Goal: Information Seeking & Learning: Learn about a topic

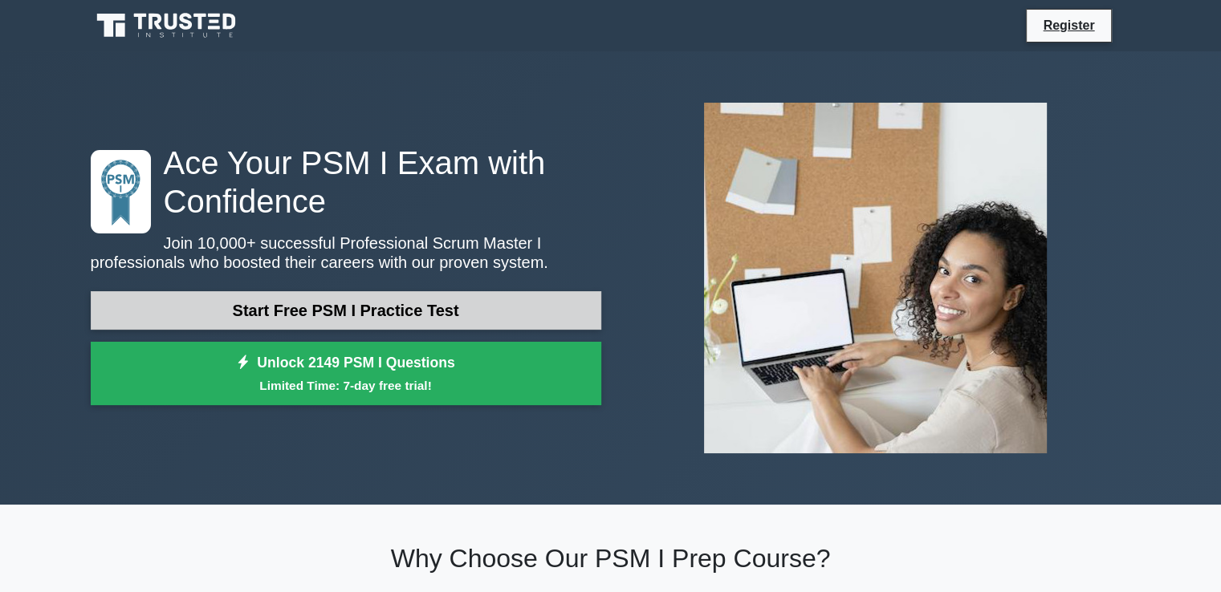
click at [385, 311] on link "Start Free PSM I Practice Test" at bounding box center [346, 310] width 510 height 39
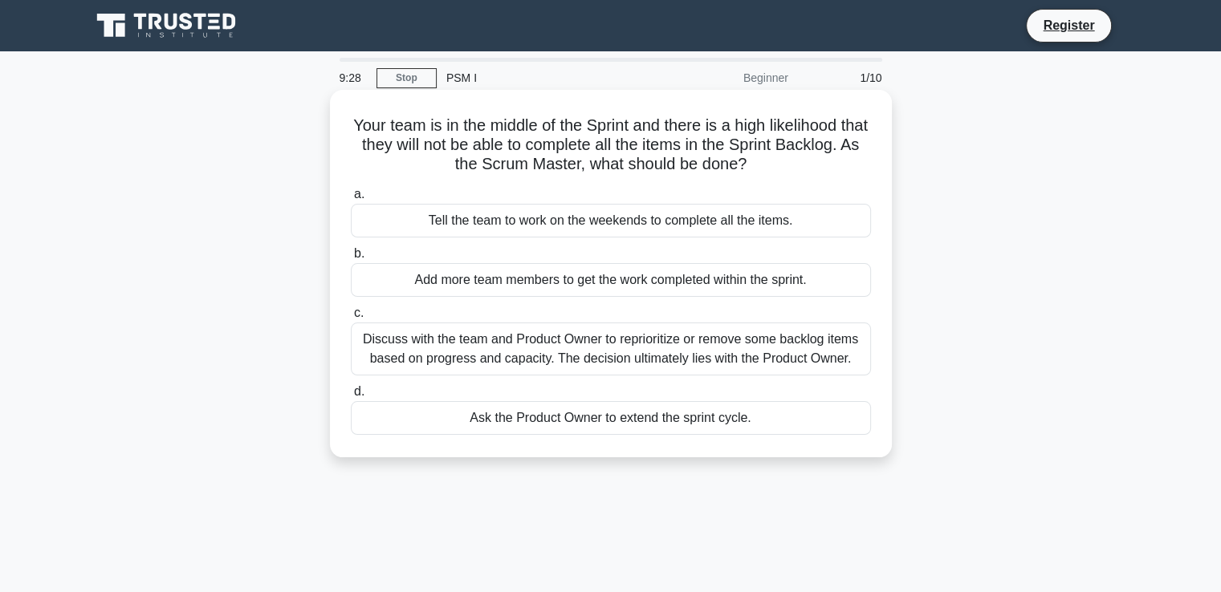
click at [660, 357] on div "Discuss with the team and Product Owner to reprioritize or remove some backlog …" at bounding box center [611, 349] width 520 height 53
click at [351, 319] on input "c. Discuss with the team and Product Owner to reprioritize or remove some backl…" at bounding box center [351, 313] width 0 height 10
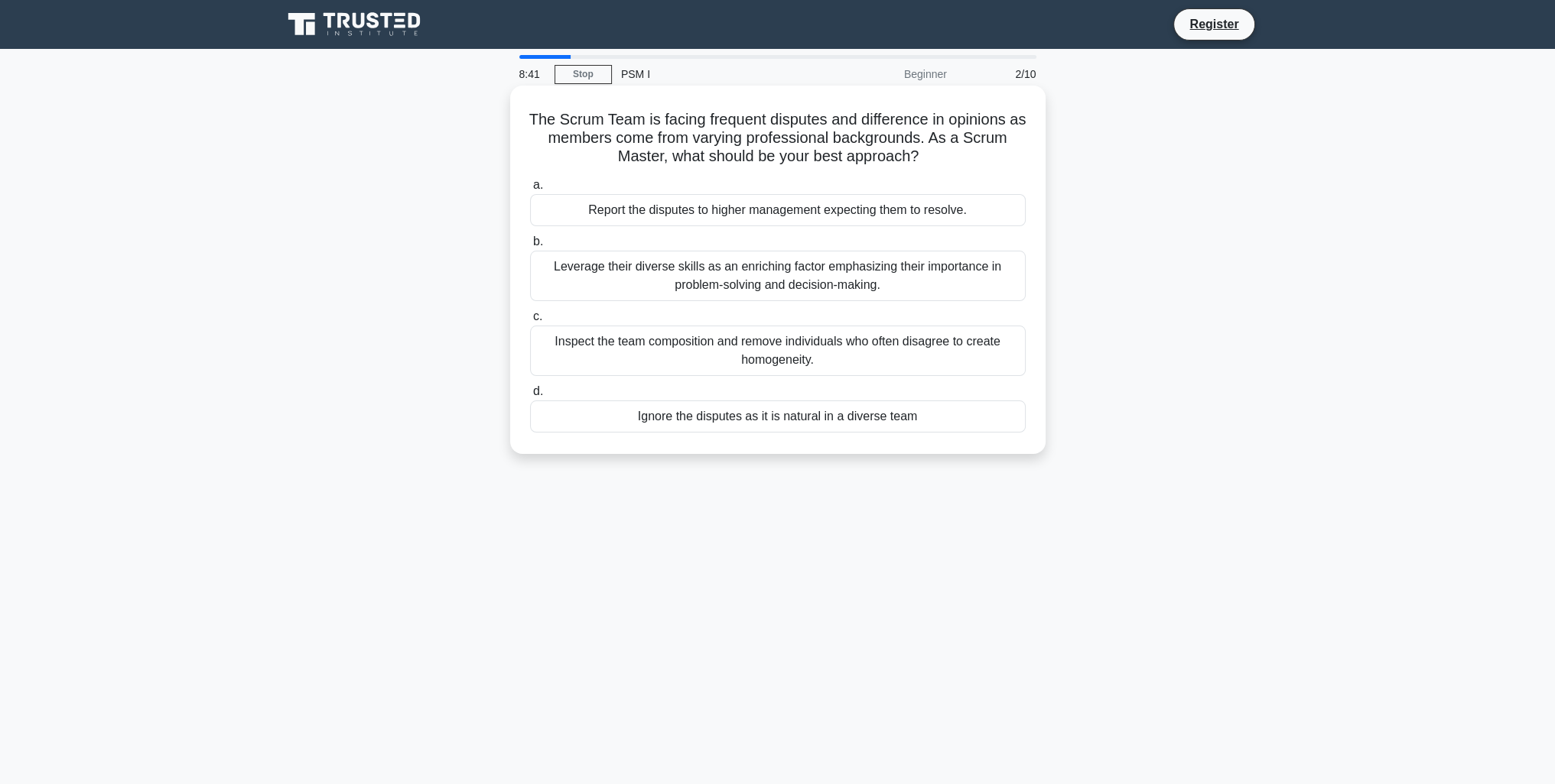
click at [663, 281] on div "Leverage their diverse skills as an enriching factor emphasizing their importan…" at bounding box center [778, 275] width 495 height 50
click at [530, 247] on input "b. Leverage their diverse skills as an enriching factor emphasizing their impor…" at bounding box center [530, 242] width 0 height 10
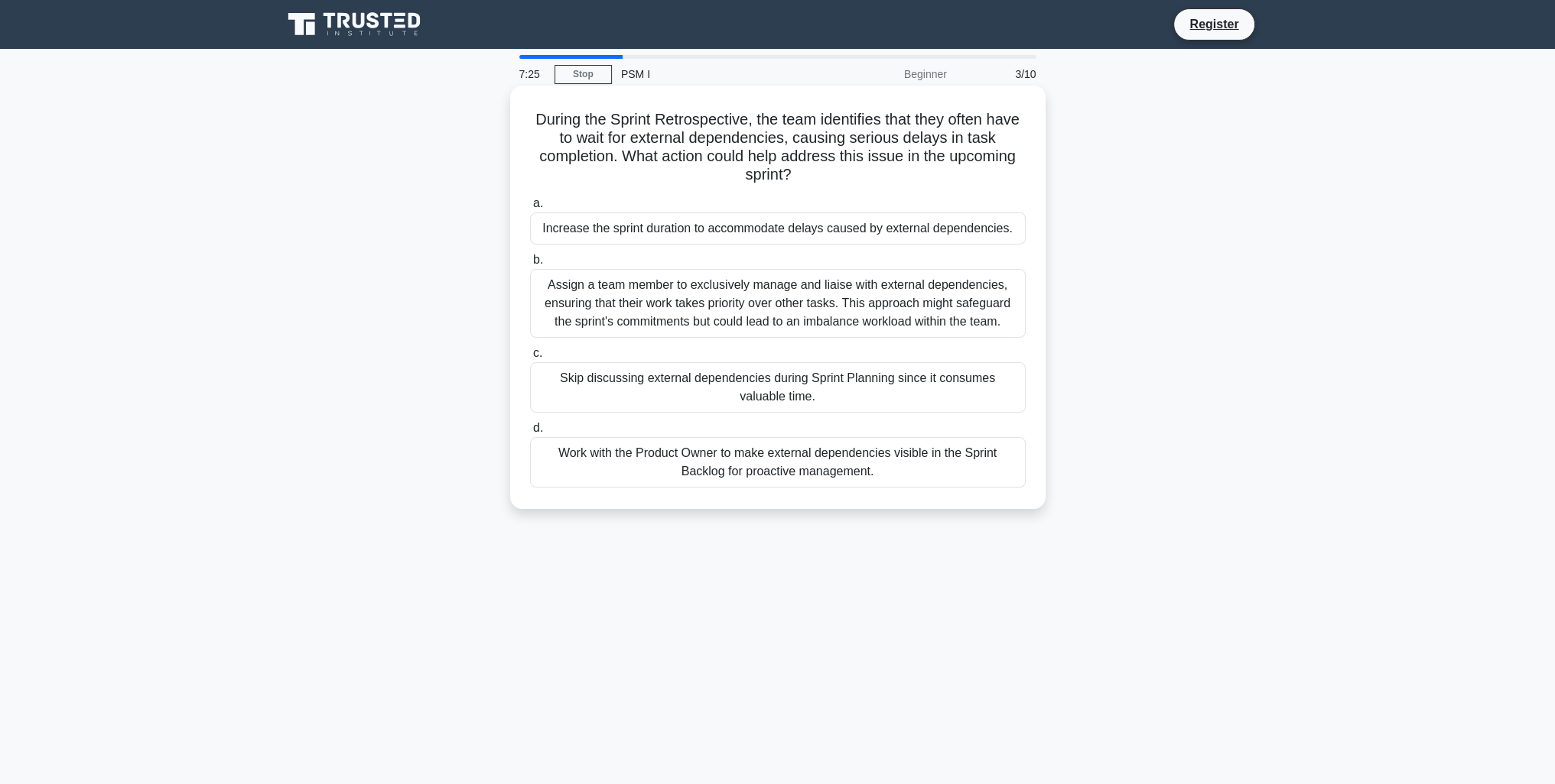
click at [829, 463] on div "Work with the Product Owner to make external dependencies visible in the Sprint…" at bounding box center [778, 462] width 495 height 50
click at [530, 433] on input "d. Work with the Product Owner to make external dependencies visible in the Spr…" at bounding box center [530, 429] width 0 height 10
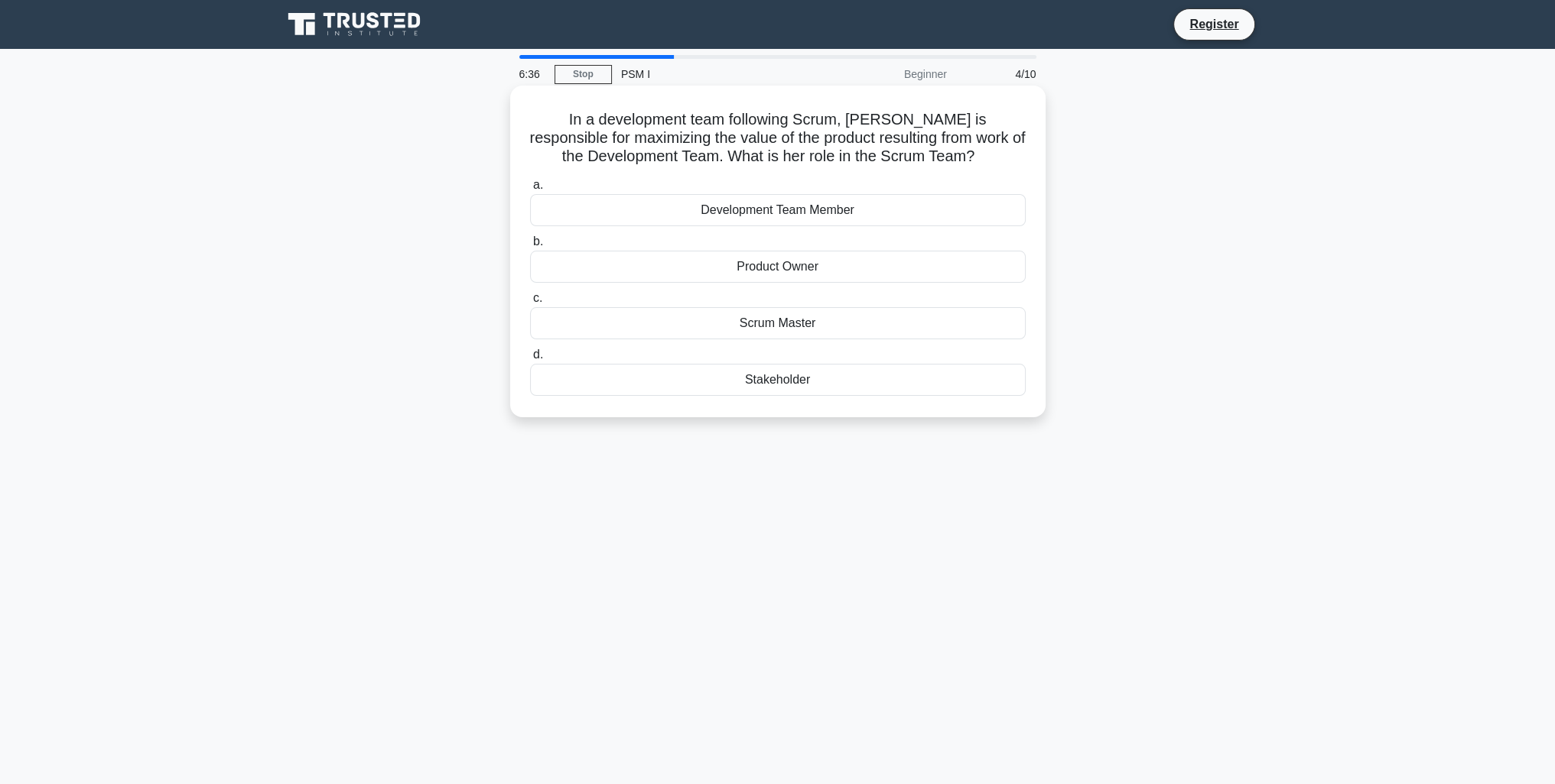
click at [823, 253] on div "Product Owner" at bounding box center [778, 267] width 495 height 32
click at [530, 247] on input "b. Product Owner" at bounding box center [530, 242] width 0 height 10
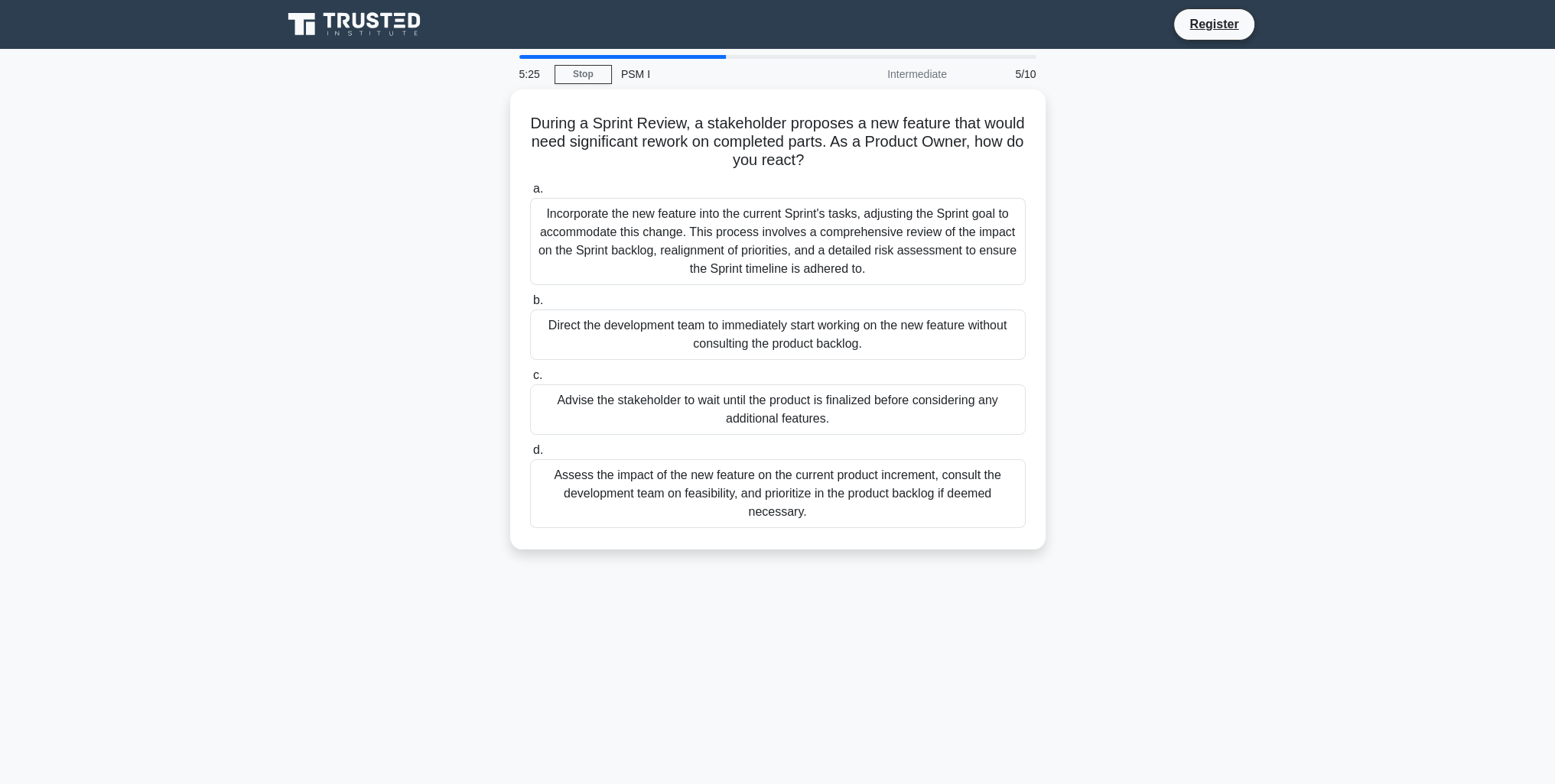
click at [938, 496] on div "Assess the impact of the new feature on the current product increment, consult …" at bounding box center [778, 493] width 495 height 69
click at [530, 455] on input "d. Assess the impact of the new feature on the current product increment, consu…" at bounding box center [530, 451] width 0 height 10
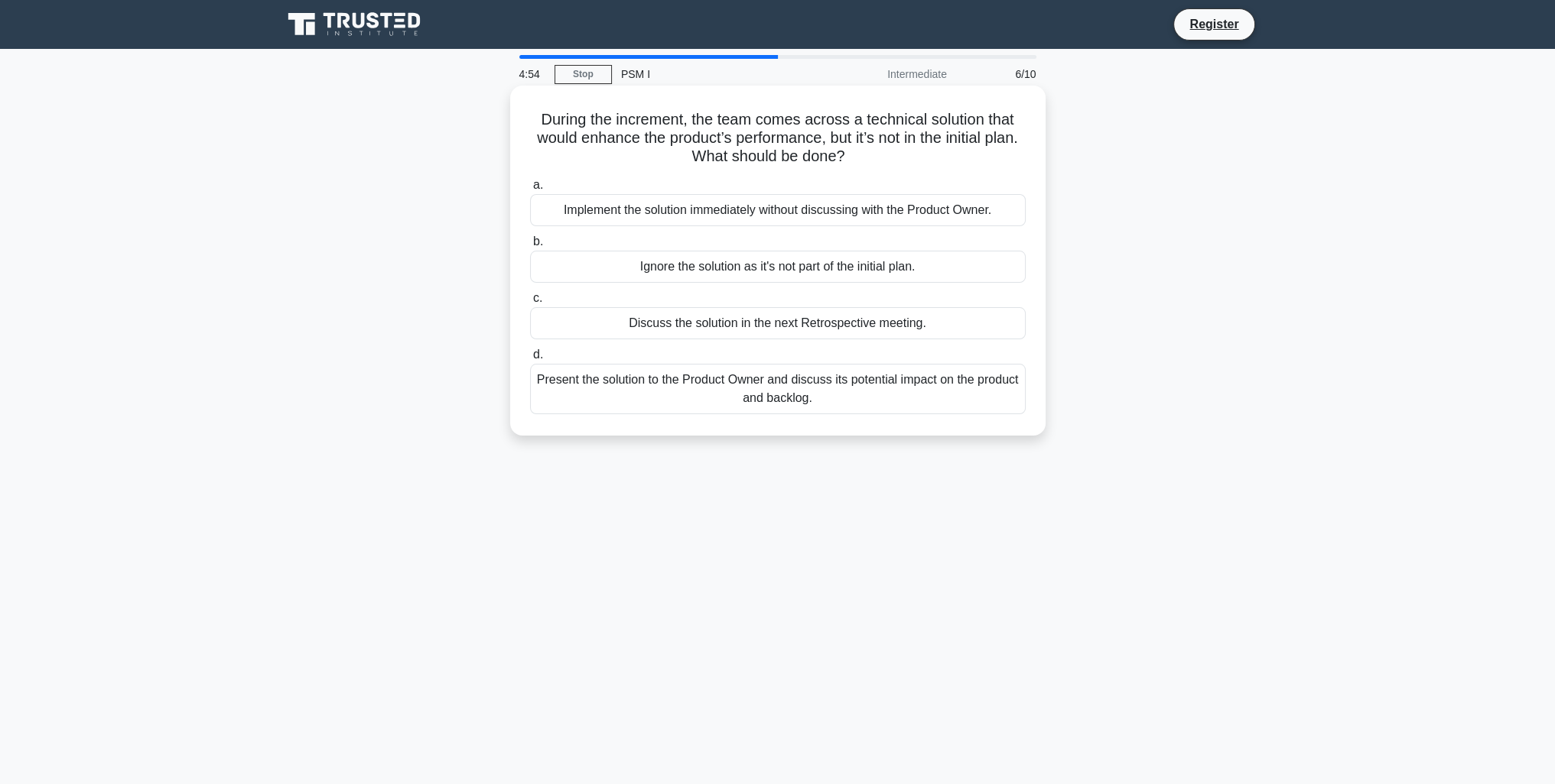
click at [859, 327] on div "Discuss the solution in the next Retrospective meeting." at bounding box center [778, 324] width 495 height 32
click at [530, 304] on input "c. Discuss the solution in the next Retrospective meeting." at bounding box center [530, 298] width 0 height 10
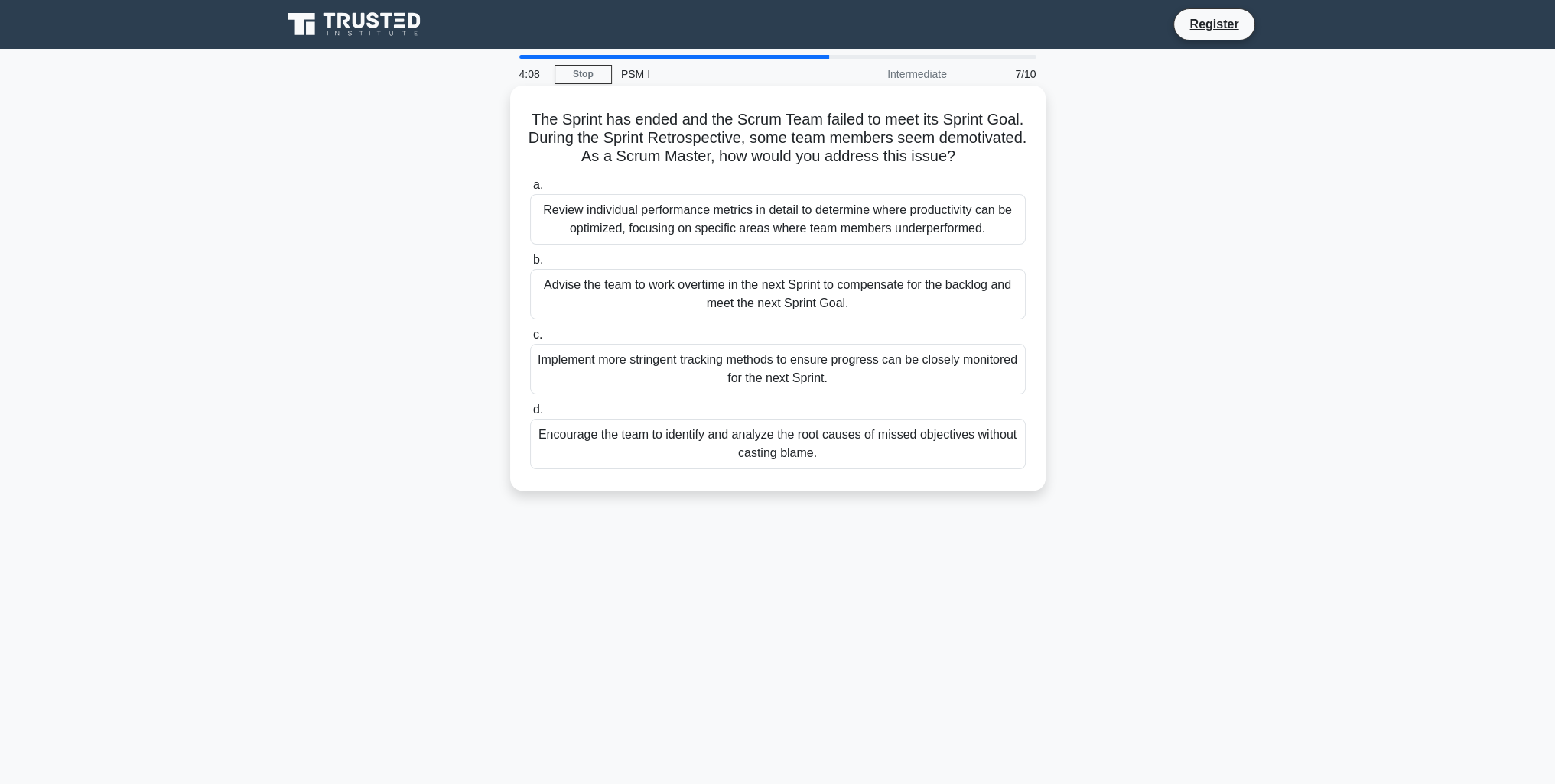
click at [595, 451] on div "Encourage the team to identify and analyze the root causes of missed objectives…" at bounding box center [778, 444] width 495 height 50
click at [530, 415] on input "d. Encourage the team to identify and analyze the root causes of missed objecti…" at bounding box center [530, 410] width 0 height 10
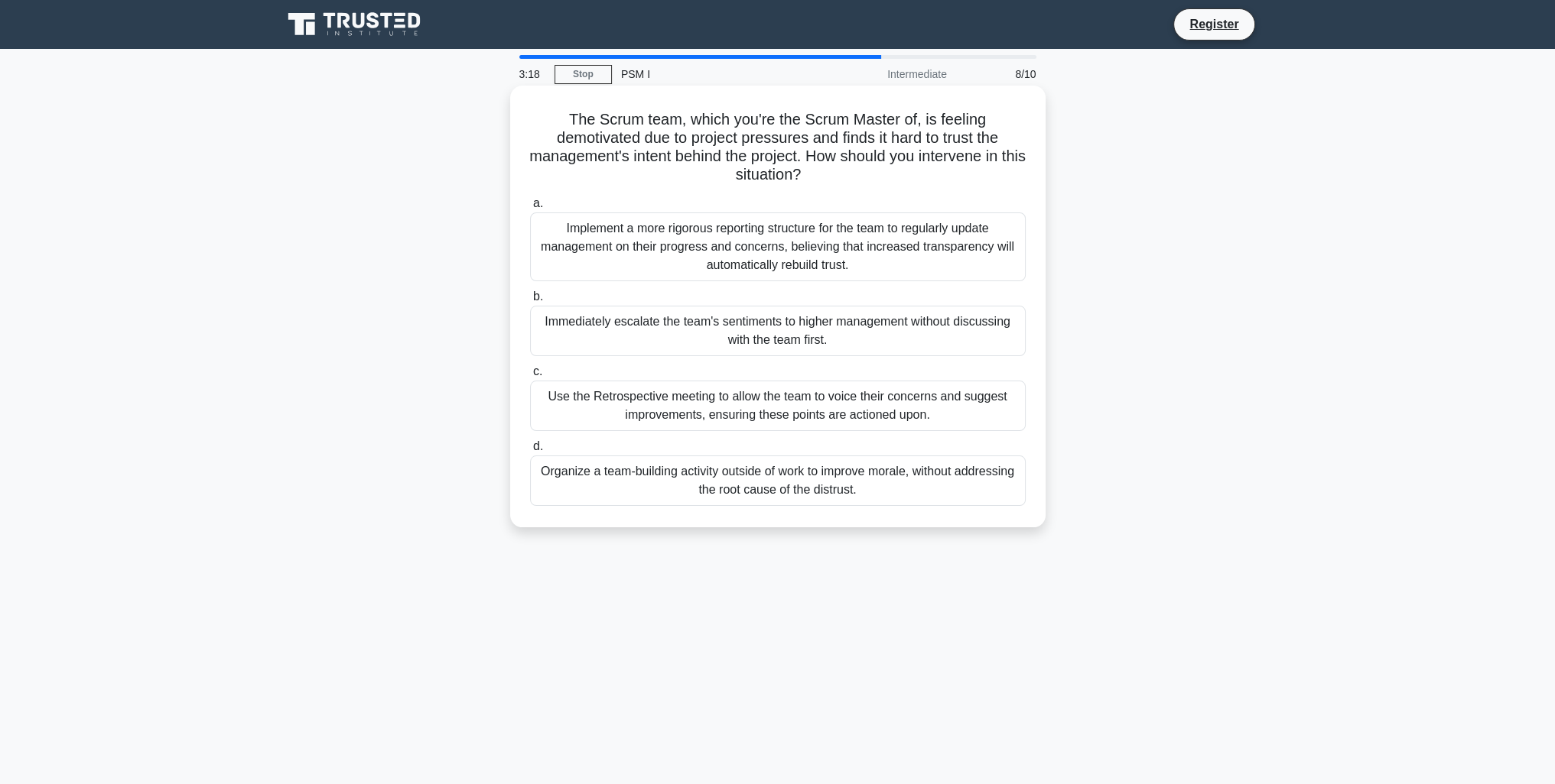
click at [764, 420] on div "Use the Retrospective meeting to allow the team to voice their concerns and sug…" at bounding box center [778, 406] width 495 height 50
click at [530, 377] on input "c. Use the Retrospective meeting to allow the team to voice their concerns and …" at bounding box center [530, 372] width 0 height 10
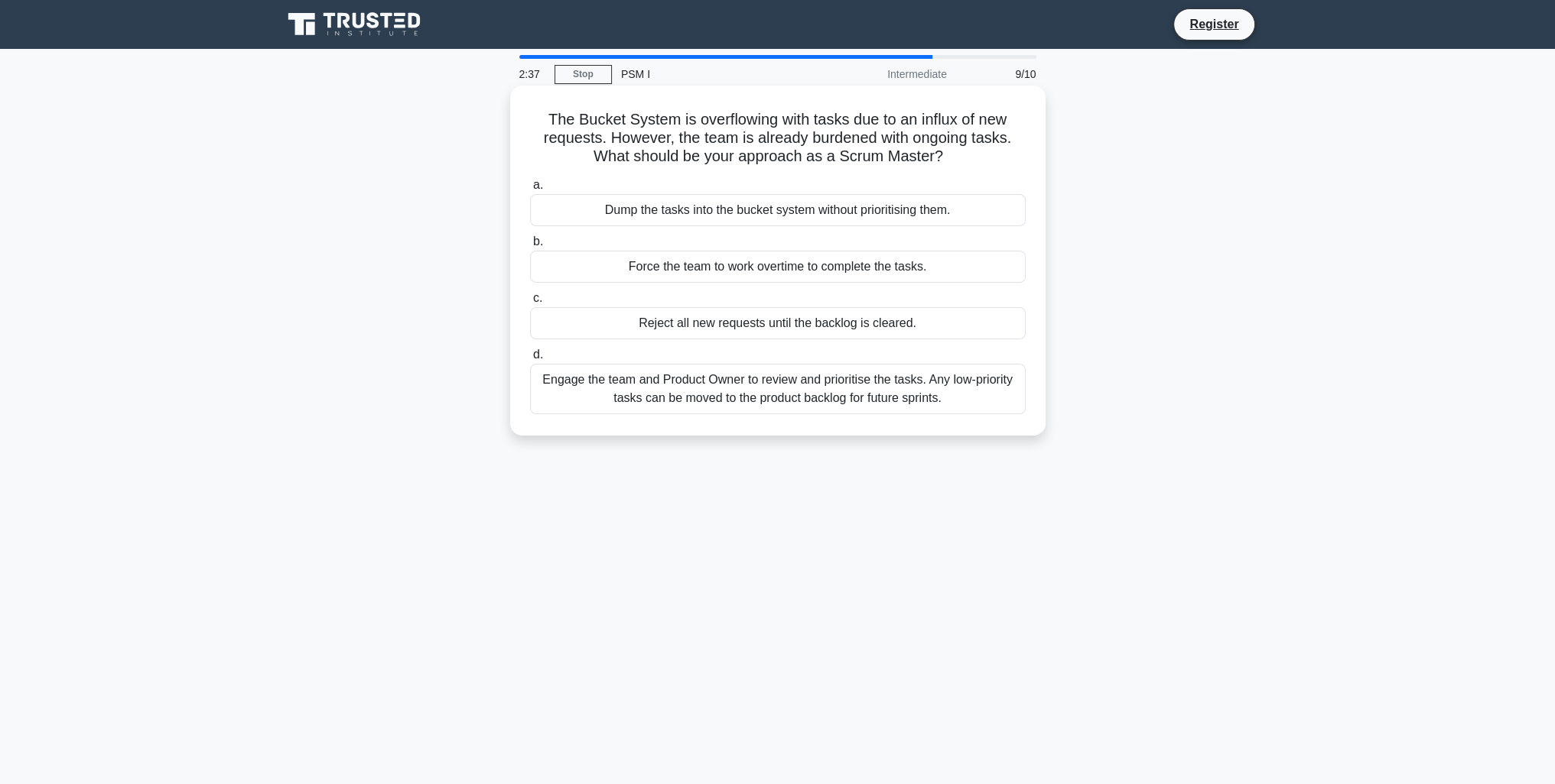
click at [819, 396] on div "Engage the team and Product Owner to review and prioritise the tasks. Any low-p…" at bounding box center [778, 389] width 495 height 50
click at [633, 395] on div "Engage the team and Product Owner to review and prioritise the tasks. Any low-p…" at bounding box center [778, 389] width 495 height 50
click at [530, 360] on input "d. Engage the team and Product Owner to review and prioritise the tasks. Any lo…" at bounding box center [530, 355] width 0 height 10
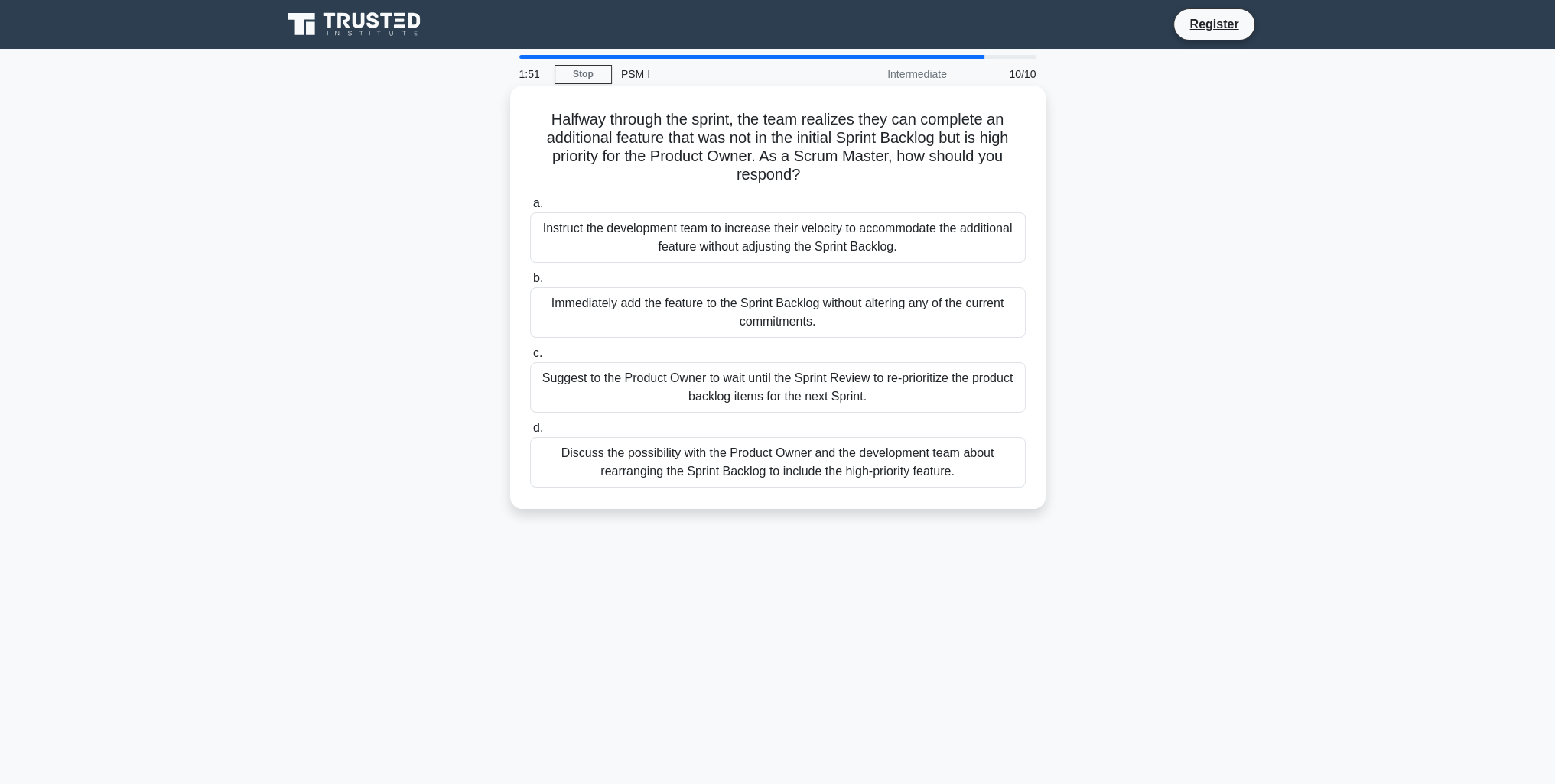
click at [887, 470] on div "Discuss the possibility with the Product Owner and the development team about r…" at bounding box center [778, 462] width 495 height 50
click at [530, 433] on input "d. Discuss the possibility with the Product Owner and the development team abou…" at bounding box center [530, 429] width 0 height 10
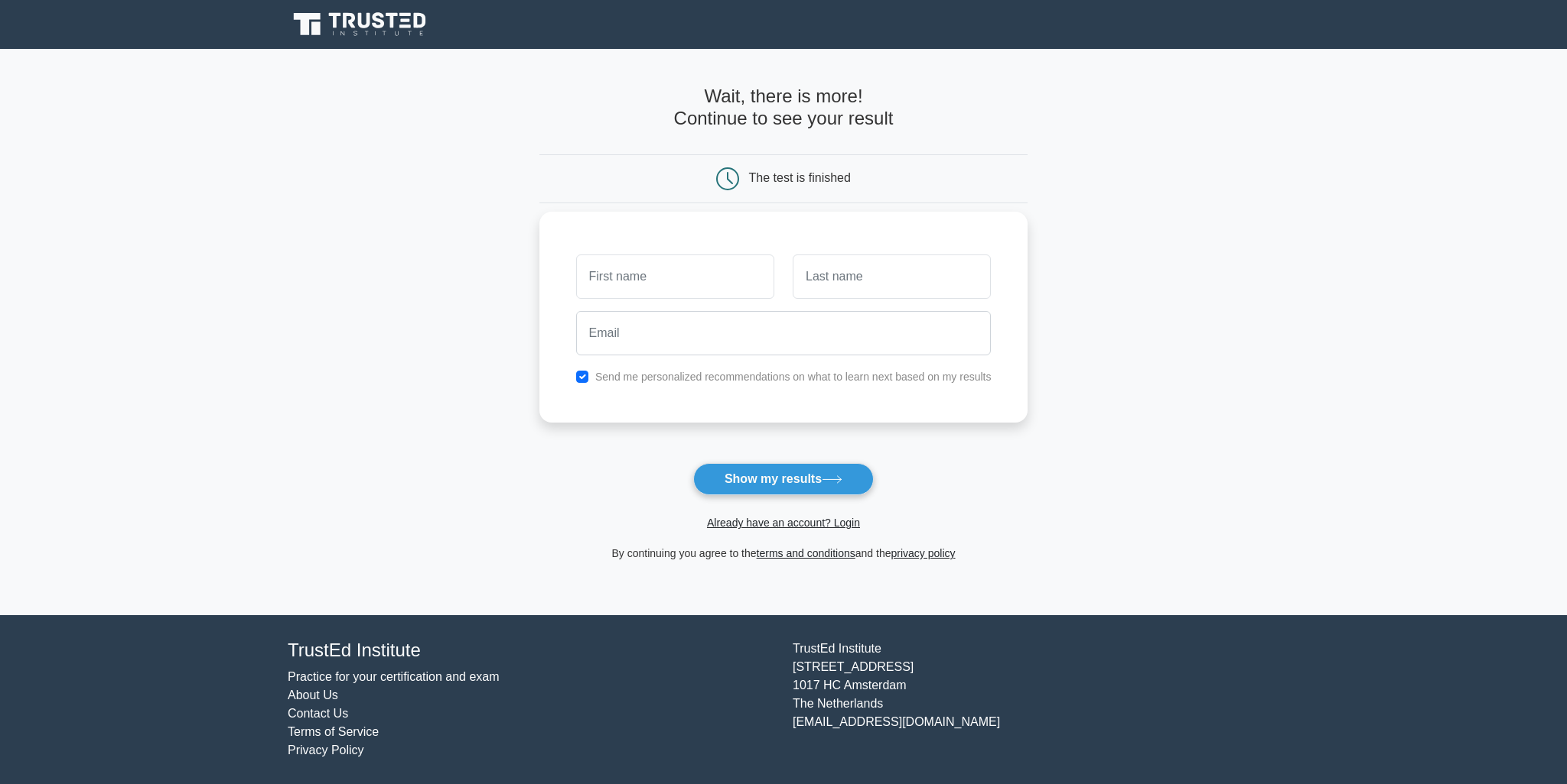
drag, startPoint x: 685, startPoint y: 281, endPoint x: 696, endPoint y: 279, distance: 11.2
click at [688, 280] on input "text" at bounding box center [675, 276] width 198 height 45
type input "[PERSON_NAME]"
click at [862, 285] on input "text" at bounding box center [891, 276] width 198 height 45
type input "MILIUTYNA"
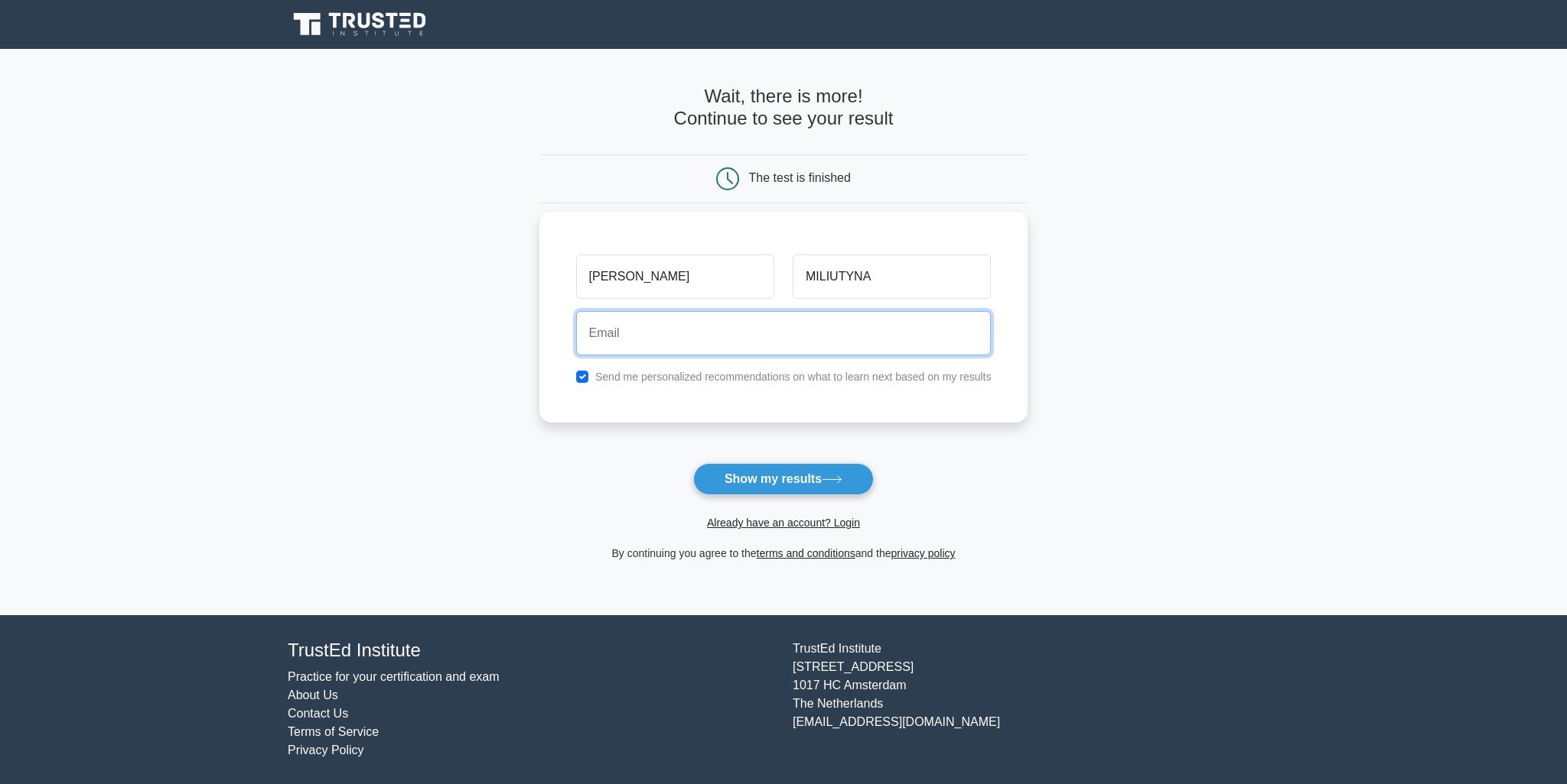
click at [778, 338] on input "email" at bounding box center [784, 333] width 416 height 45
type input "kristina-manager@hotmail.com"
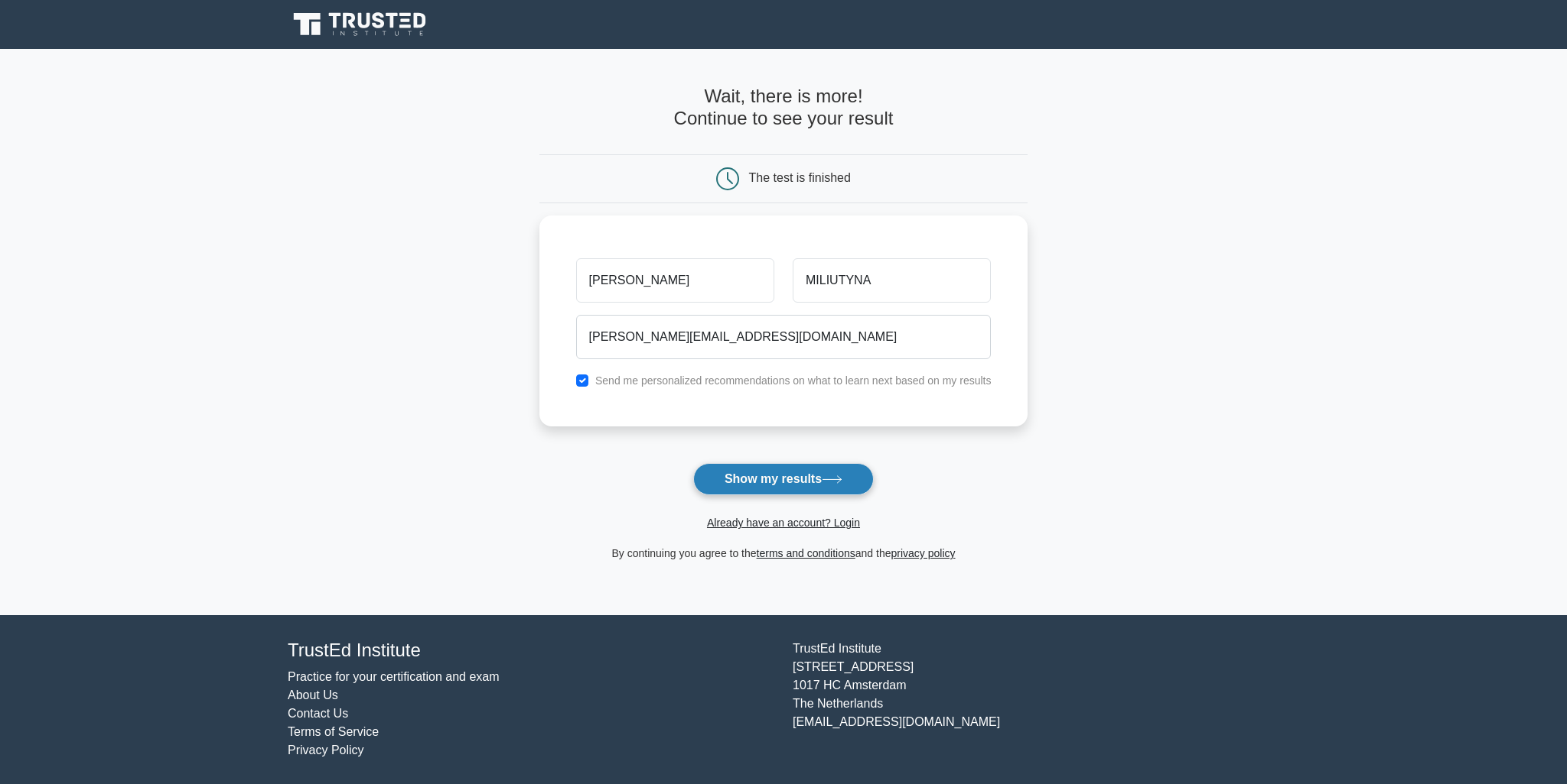
click at [788, 483] on button "Show my results" at bounding box center [783, 479] width 180 height 32
